Goal: Obtain resource: Obtain resource

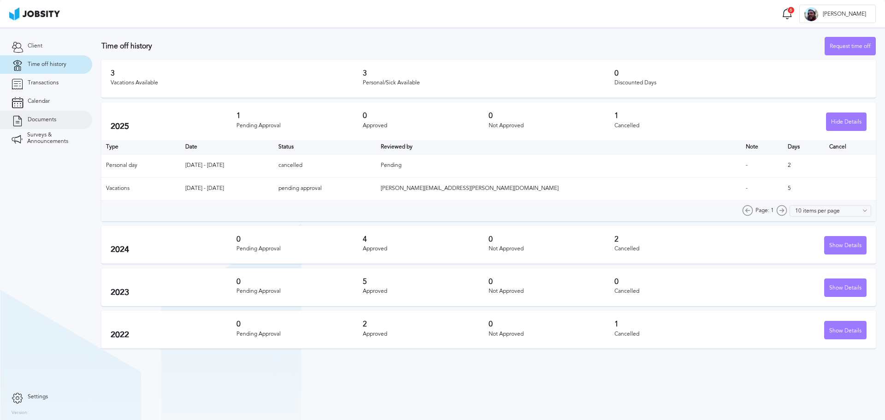
click at [47, 113] on link "Documents" at bounding box center [46, 120] width 92 height 18
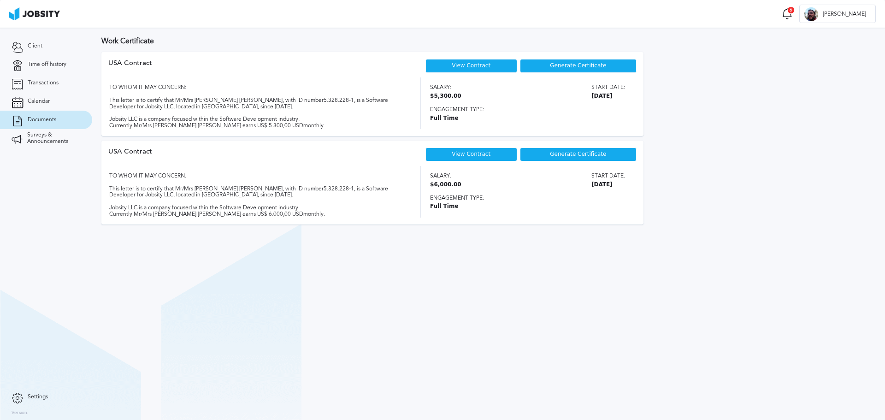
click at [592, 64] on span "Generate Certificate" at bounding box center [578, 66] width 56 height 6
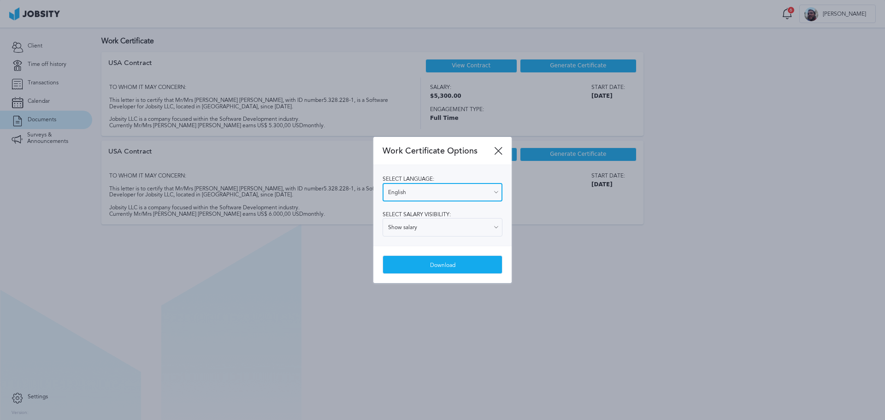
click at [464, 188] on input "English" at bounding box center [443, 192] width 120 height 18
click at [464, 194] on input "English" at bounding box center [443, 192] width 120 height 18
click at [395, 214] on div "Select language: English English Spanish Select salary visibility: Show salary …" at bounding box center [443, 205] width 138 height 81
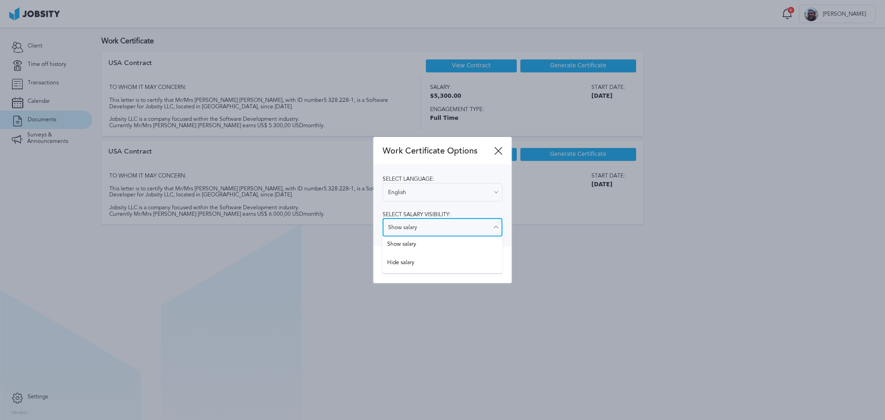
click at [398, 230] on input "Show salary" at bounding box center [443, 227] width 120 height 18
type input "Hide salary"
click at [404, 259] on div "Work Certificate Options Select language: English English Spanish Select salary…" at bounding box center [443, 210] width 138 height 147
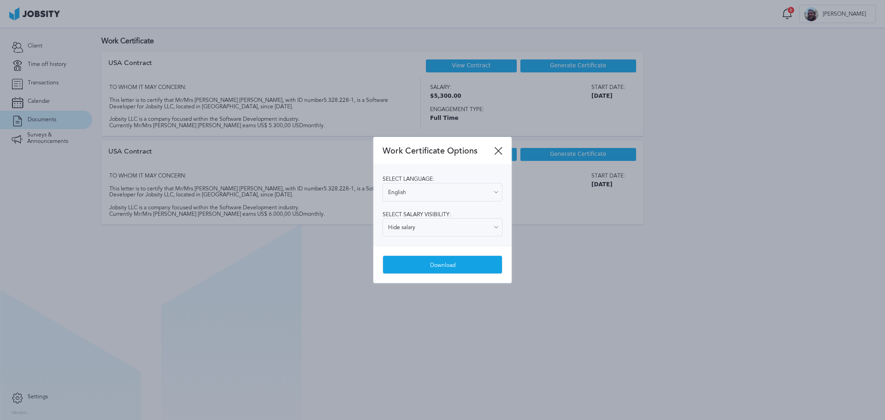
click at [462, 266] on div "Download" at bounding box center [442, 265] width 119 height 18
